Goal: Task Accomplishment & Management: Complete application form

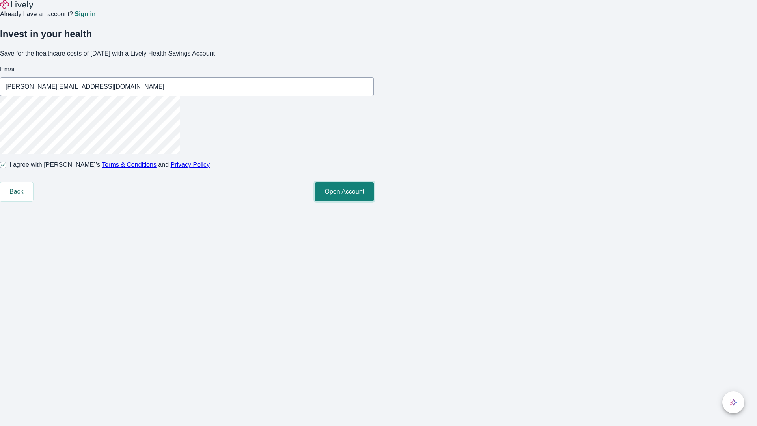
click at [374, 201] on button "Open Account" at bounding box center [344, 191] width 59 height 19
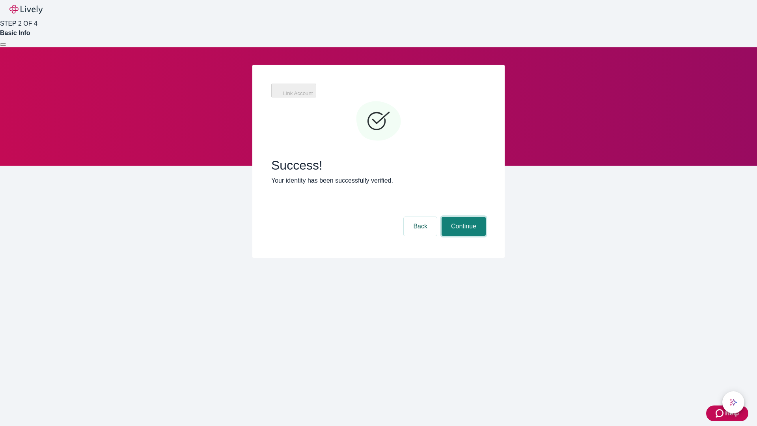
click at [462, 217] on button "Continue" at bounding box center [464, 226] width 44 height 19
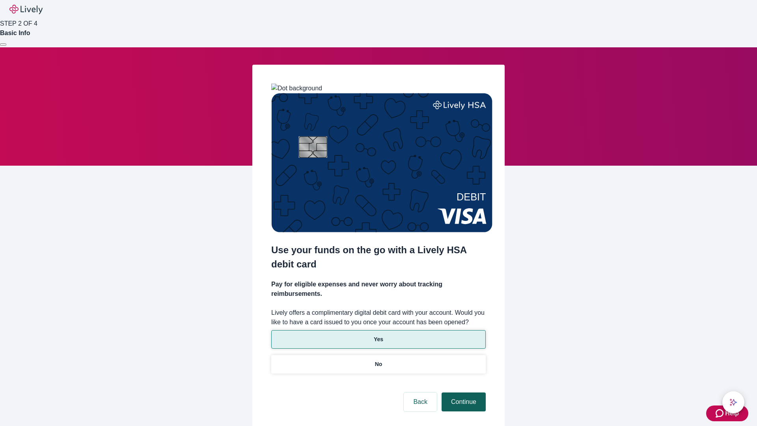
click at [378, 360] on p "No" at bounding box center [378, 364] width 7 height 8
click at [462, 392] on button "Continue" at bounding box center [464, 401] width 44 height 19
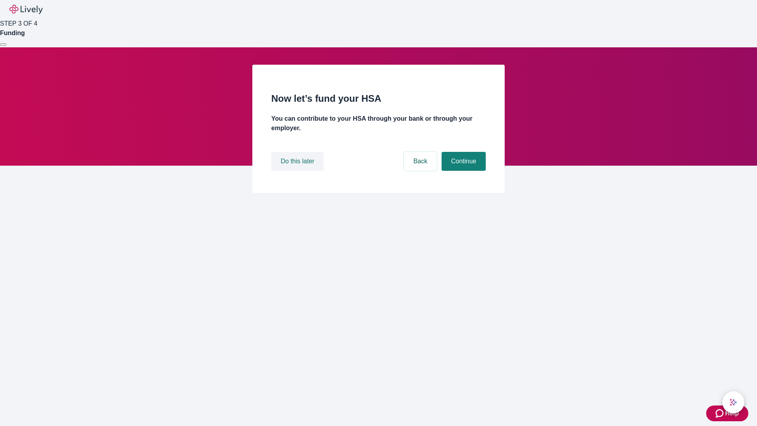
click at [298, 171] on button "Do this later" at bounding box center [297, 161] width 52 height 19
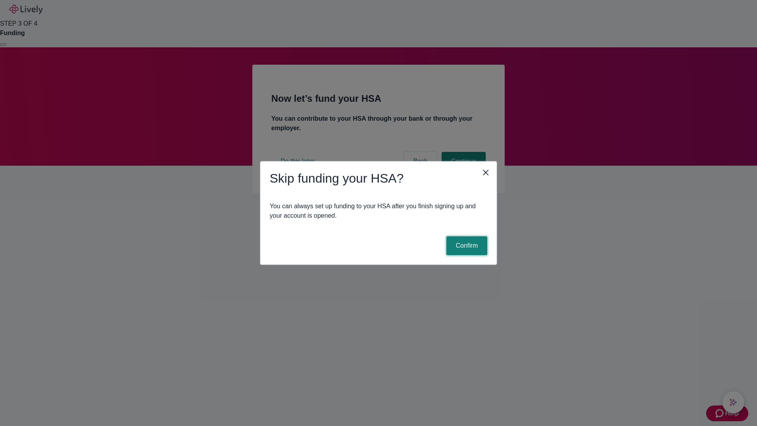
click at [466, 246] on button "Confirm" at bounding box center [466, 245] width 41 height 19
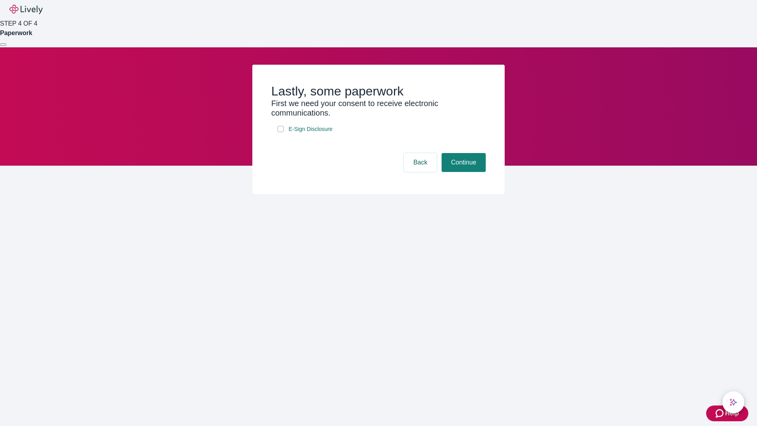
click at [281, 132] on input "E-Sign Disclosure" at bounding box center [281, 129] width 6 height 6
checkbox input "true"
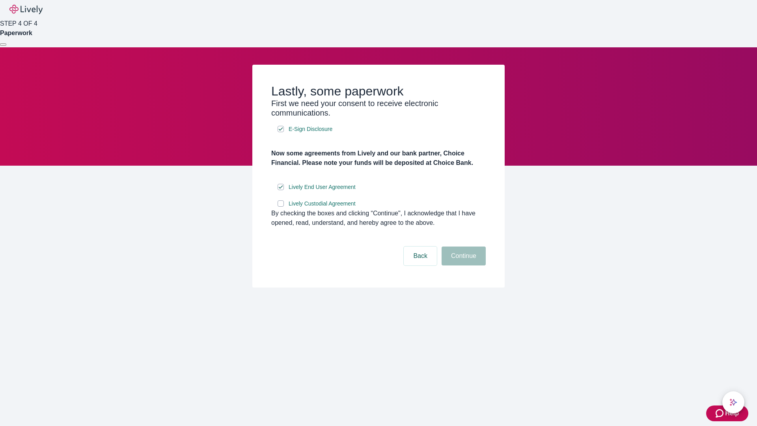
click at [281, 207] on input "Lively Custodial Agreement" at bounding box center [281, 203] width 6 height 6
checkbox input "true"
click at [462, 265] on button "Continue" at bounding box center [464, 255] width 44 height 19
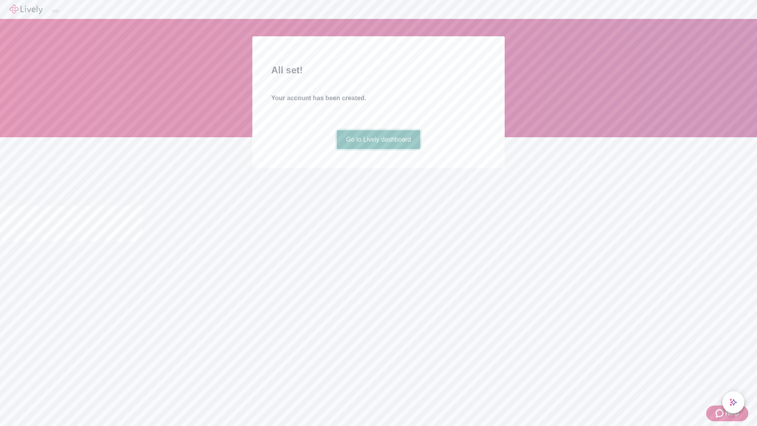
click at [378, 149] on link "Go to Lively dashboard" at bounding box center [379, 139] width 84 height 19
